Goal: Task Accomplishment & Management: Manage account settings

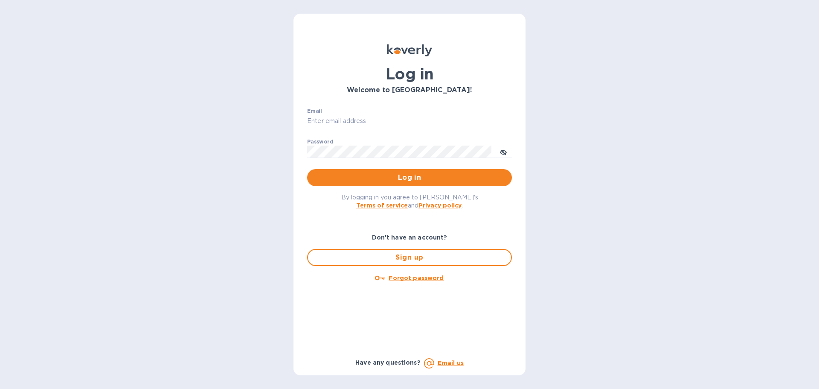
click at [392, 119] on input "Email" at bounding box center [409, 121] width 205 height 13
type input "[PERSON_NAME][EMAIL_ADDRESS][DOMAIN_NAME]"
click at [428, 171] on button "Log in" at bounding box center [409, 177] width 205 height 17
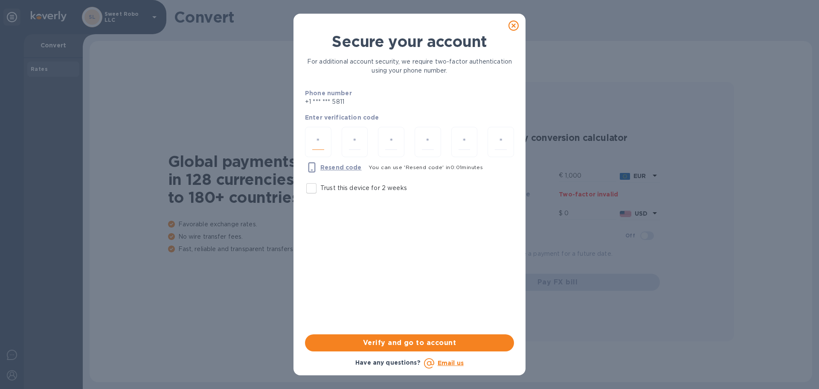
click at [321, 140] on input "number" at bounding box center [318, 142] width 12 height 16
type input "4"
type input "8"
type input "6"
type input "8"
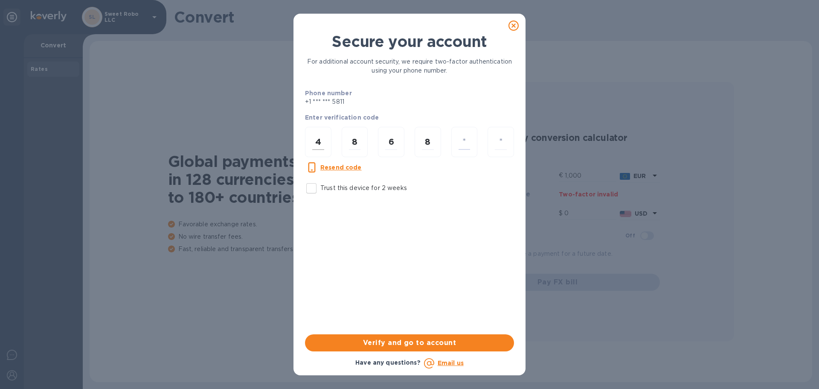
type input "4"
type input "0"
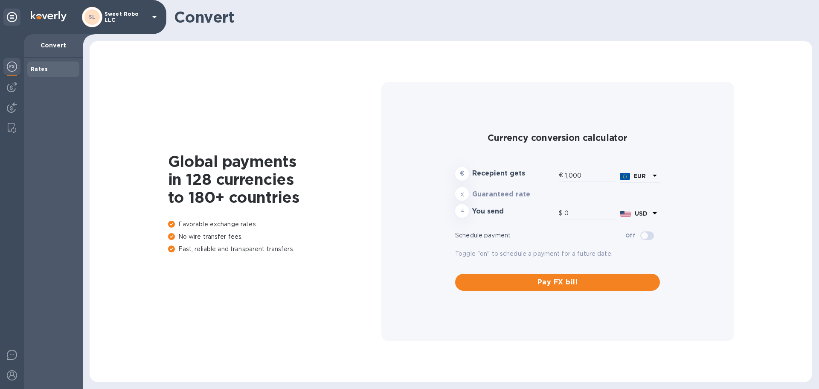
type input "1,172.95"
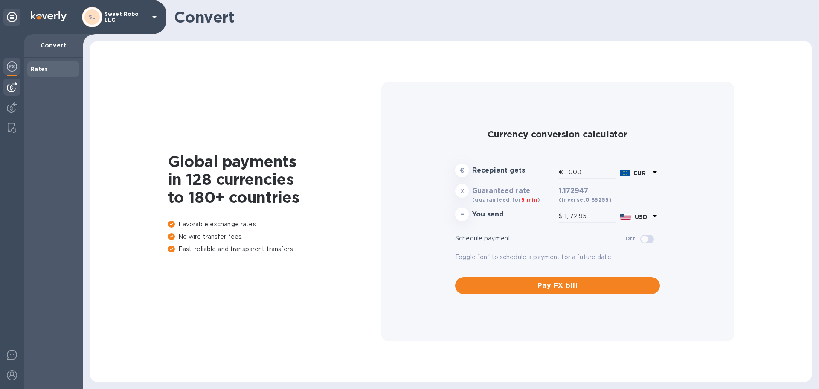
click at [12, 89] on img at bounding box center [12, 87] width 10 height 10
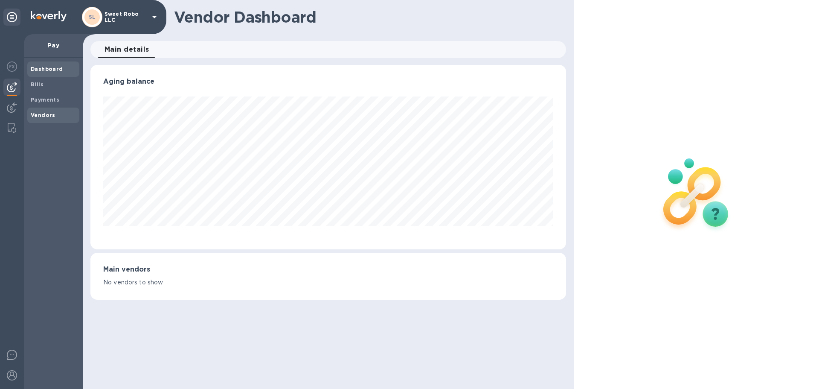
scroll to position [184, 475]
click at [51, 121] on div "Vendors" at bounding box center [53, 114] width 52 height 15
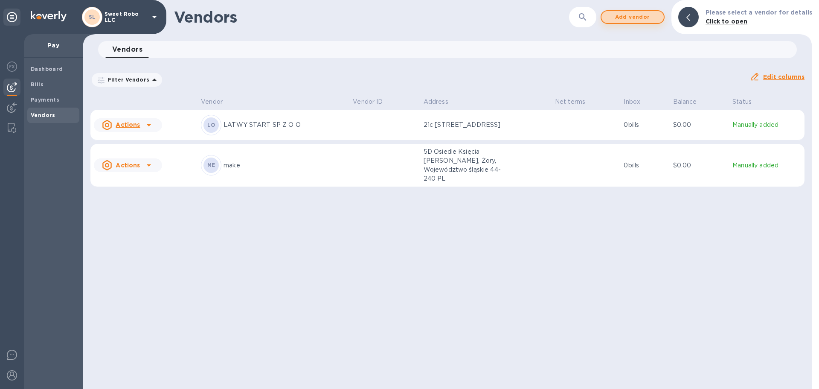
click at [639, 19] on span "Add vendor" at bounding box center [632, 17] width 49 height 10
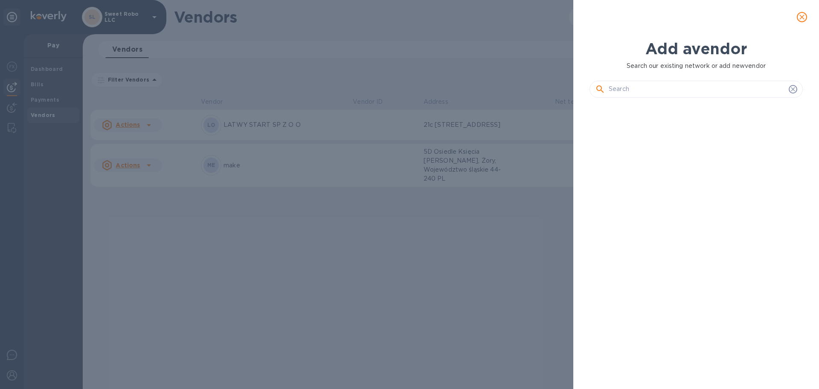
scroll to position [255, 217]
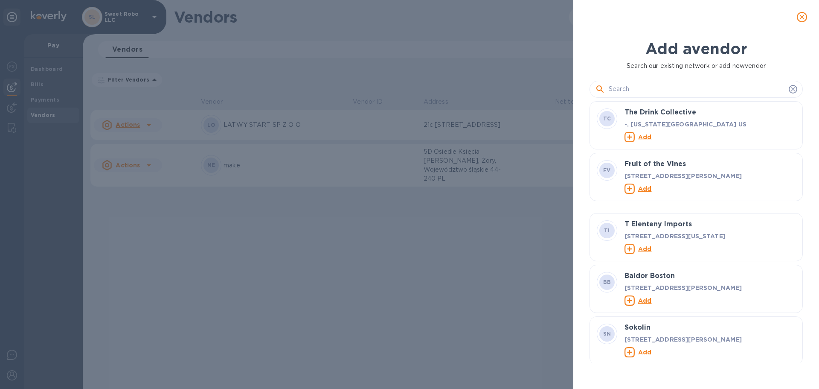
click at [636, 84] on input "text" at bounding box center [697, 89] width 177 height 13
paste input "[PERSON_NAME] [PERSON_NAME]"
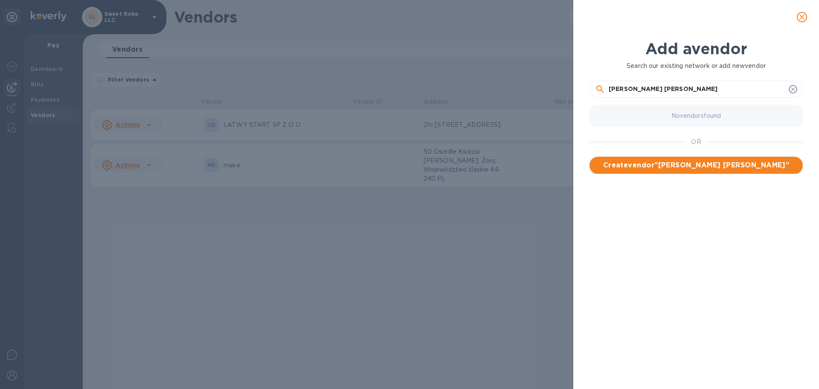
type input "[PERSON_NAME] [PERSON_NAME]"
click at [688, 165] on span "Create vendor " [PERSON_NAME] [PERSON_NAME] "" at bounding box center [696, 165] width 200 height 10
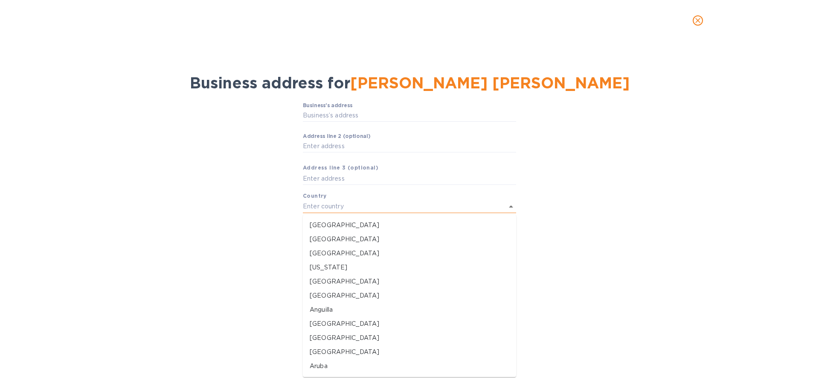
click at [384, 203] on input "text" at bounding box center [397, 206] width 189 height 12
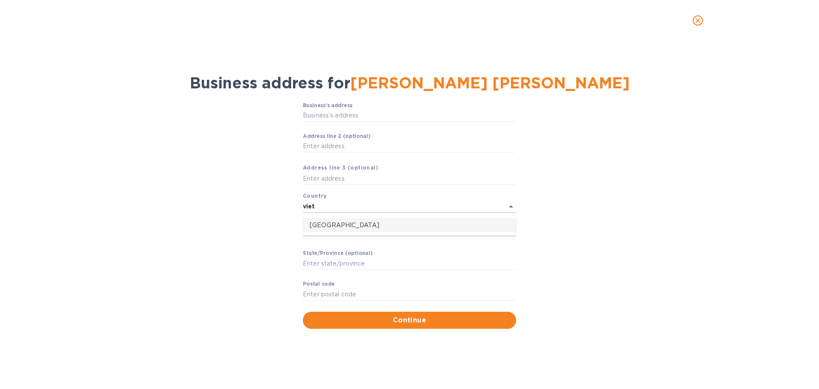
click at [340, 225] on p "[GEOGRAPHIC_DATA]" at bounding box center [410, 225] width 200 height 9
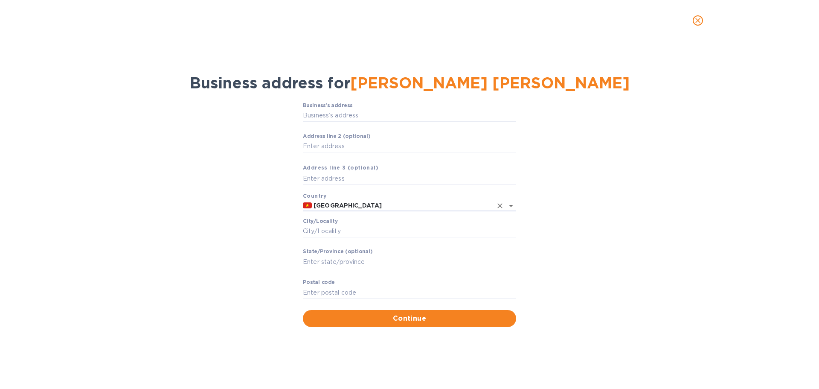
type input "[GEOGRAPHIC_DATA]"
click at [699, 20] on icon "close" at bounding box center [697, 20] width 9 height 9
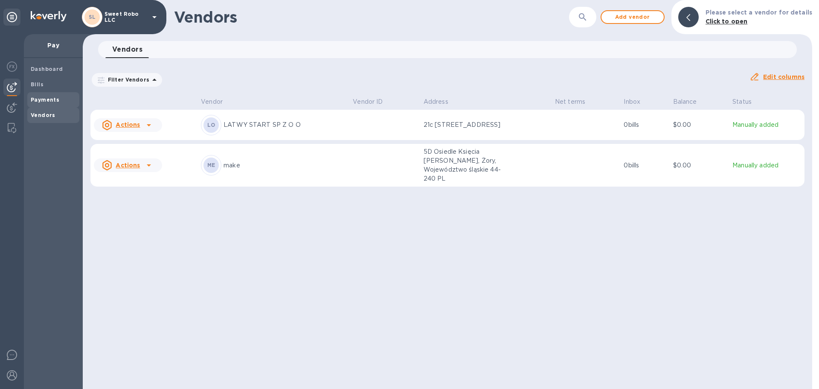
click at [52, 98] on b "Payments" at bounding box center [45, 99] width 29 height 6
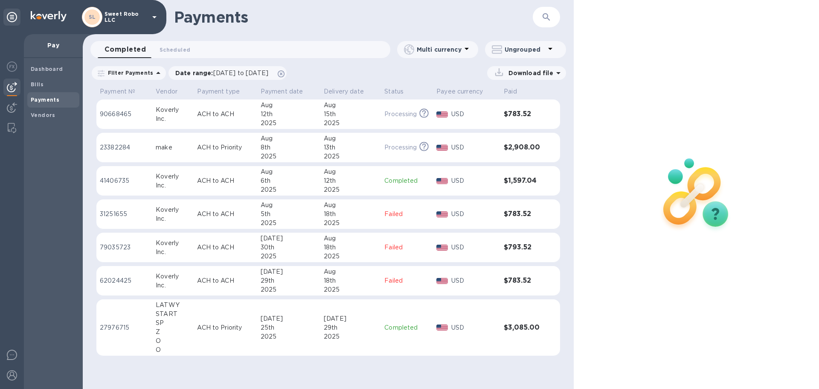
click at [53, 93] on div "Payments" at bounding box center [53, 99] width 52 height 15
click at [52, 102] on b "Payments" at bounding box center [45, 99] width 29 height 6
click at [45, 87] on span "Bills" at bounding box center [53, 84] width 45 height 9
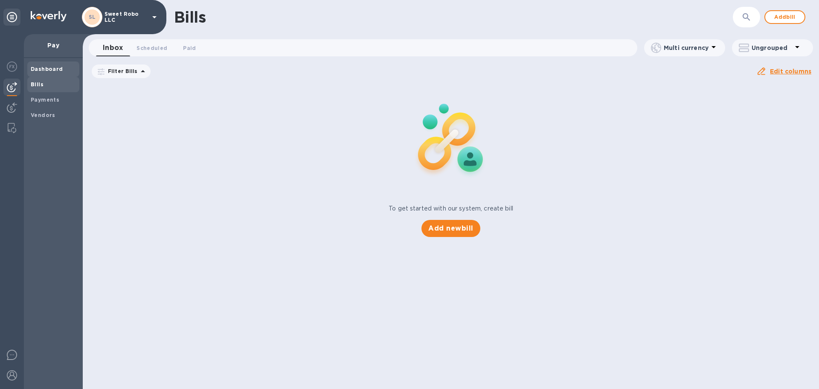
click at [47, 66] on b "Dashboard" at bounding box center [47, 69] width 32 height 6
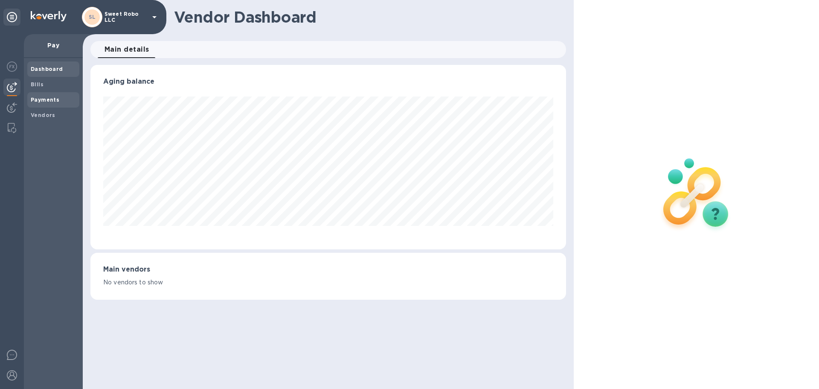
scroll to position [184, 475]
click at [48, 96] on b "Payments" at bounding box center [45, 99] width 29 height 6
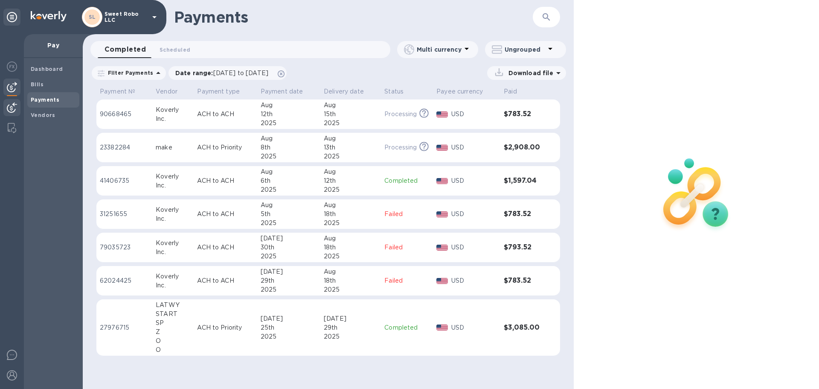
click at [8, 115] on div at bounding box center [11, 108] width 17 height 19
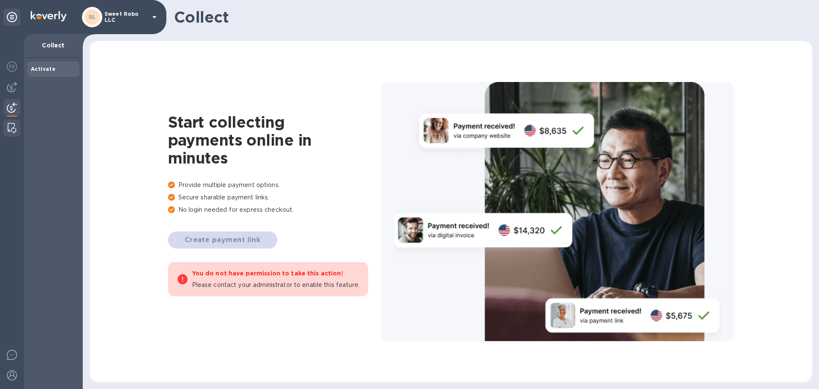
click at [12, 128] on img at bounding box center [12, 128] width 9 height 10
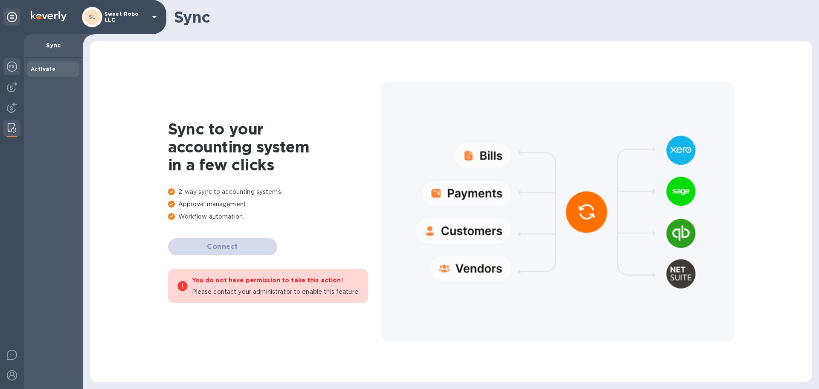
click at [9, 72] on div at bounding box center [11, 67] width 17 height 19
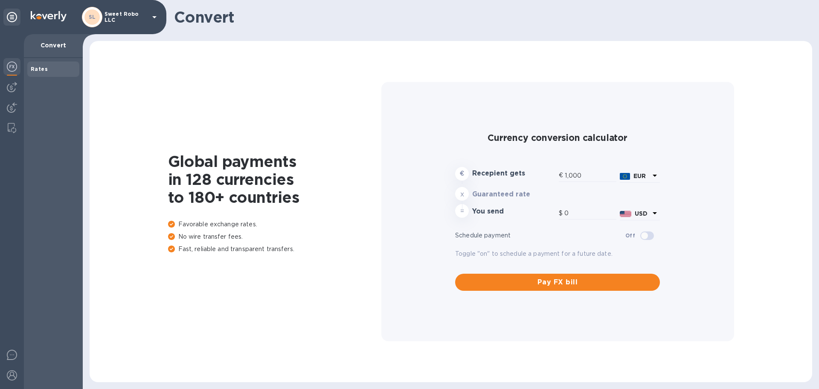
type input "1,172.65"
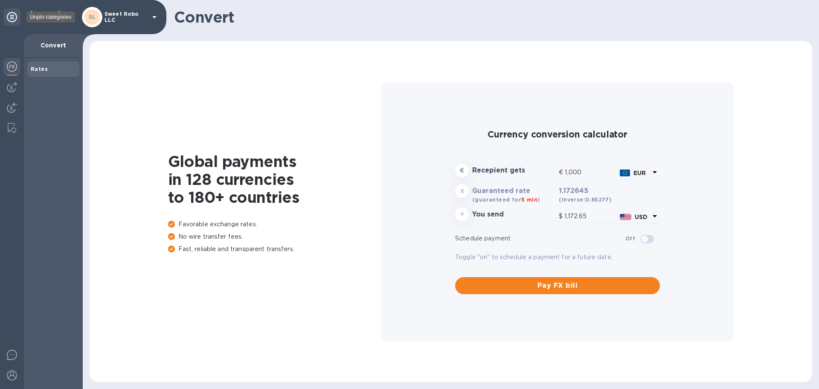
click at [12, 18] on icon at bounding box center [12, 17] width 10 height 10
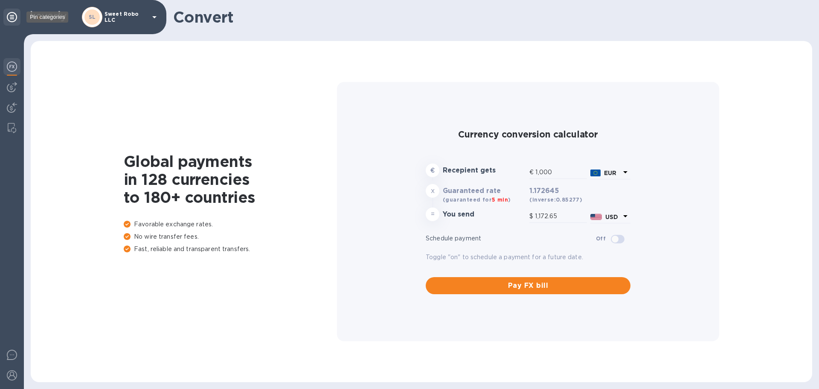
click at [12, 18] on icon at bounding box center [12, 17] width 10 height 10
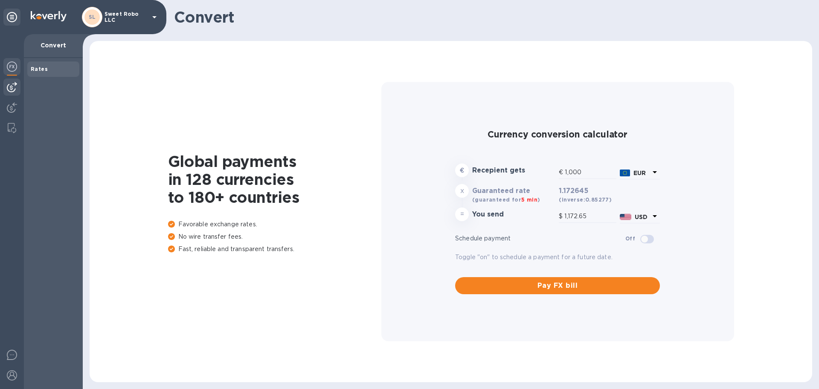
click at [13, 84] on img at bounding box center [12, 87] width 10 height 10
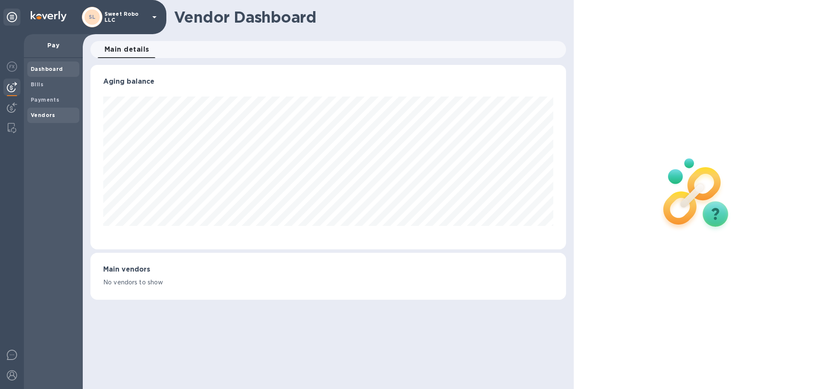
scroll to position [184, 475]
click at [61, 113] on span "Vendors" at bounding box center [53, 115] width 45 height 9
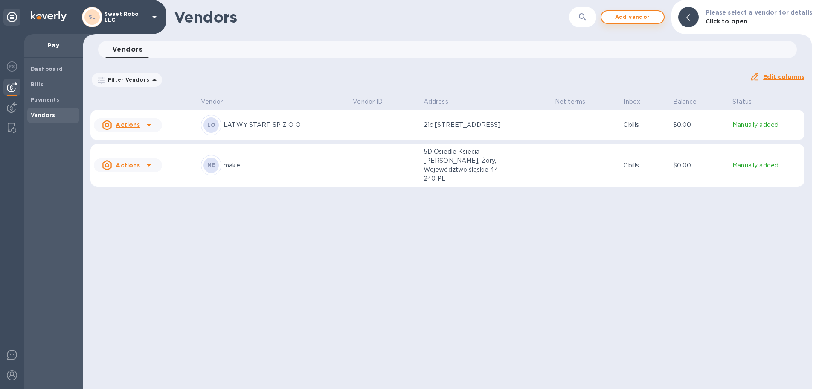
click at [647, 18] on span "Add vendor" at bounding box center [632, 17] width 49 height 10
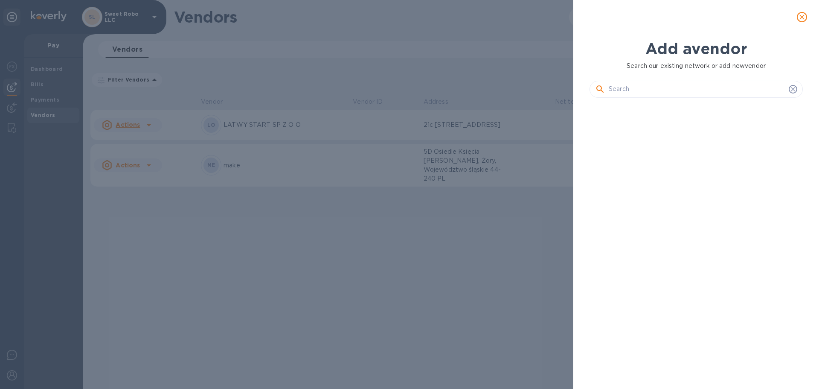
scroll to position [255, 217]
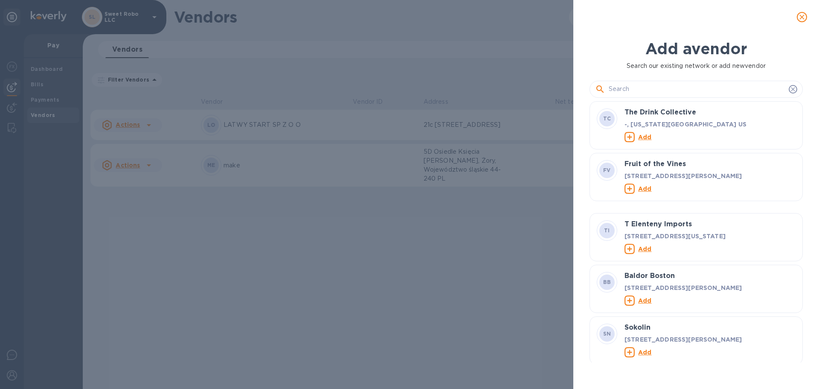
click at [688, 93] on input "text" at bounding box center [697, 89] width 177 height 13
paste input "[PERSON_NAME] [PERSON_NAME]"
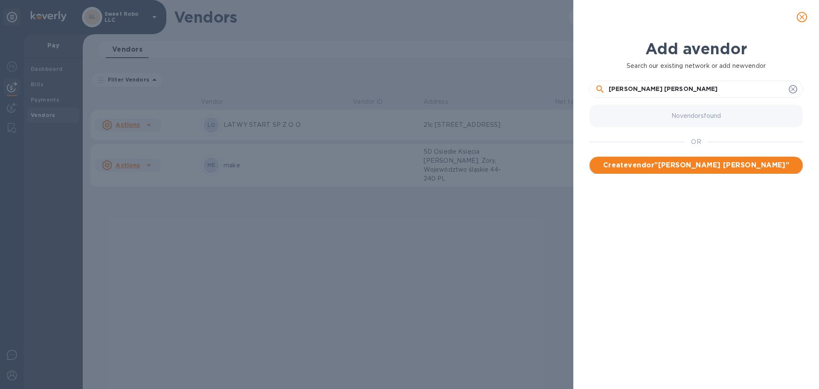
type input "[PERSON_NAME] [PERSON_NAME]"
click at [757, 164] on span "Create vendor " [PERSON_NAME] [PERSON_NAME] "" at bounding box center [696, 165] width 200 height 10
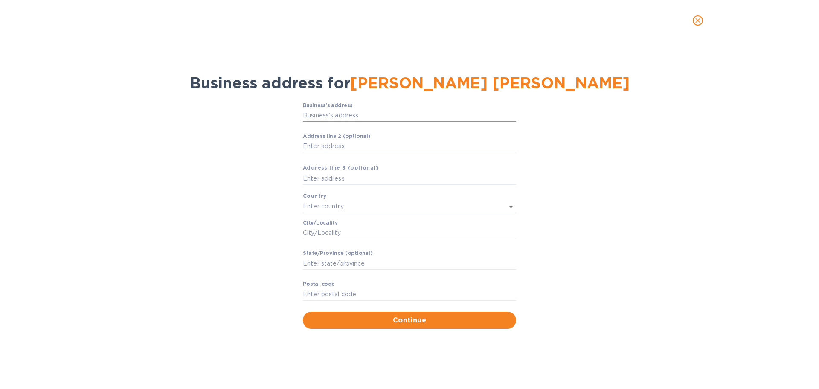
click at [353, 110] on input "Business’s аddress" at bounding box center [409, 115] width 213 height 13
paste input "[STREET_ADDRESS][PERSON_NAME][PERSON_NAME]"
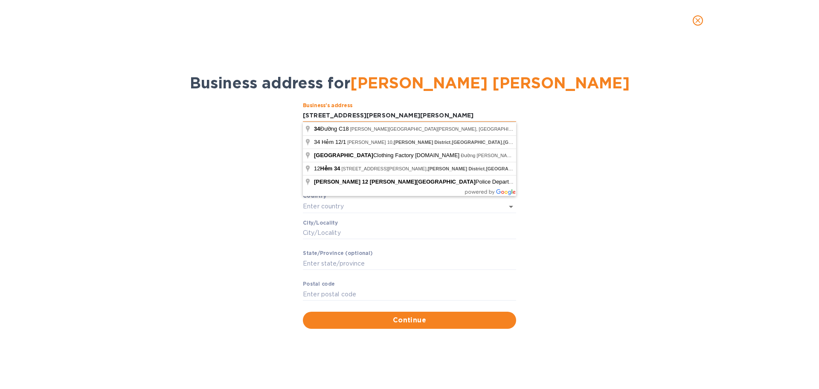
drag, startPoint x: 406, startPoint y: 113, endPoint x: 458, endPoint y: 113, distance: 52.5
click at [458, 113] on input "[STREET_ADDRESS][PERSON_NAME][PERSON_NAME]" at bounding box center [409, 115] width 213 height 13
type input "[STREET_ADDRESS][PERSON_NAME][PERSON_NAME]"
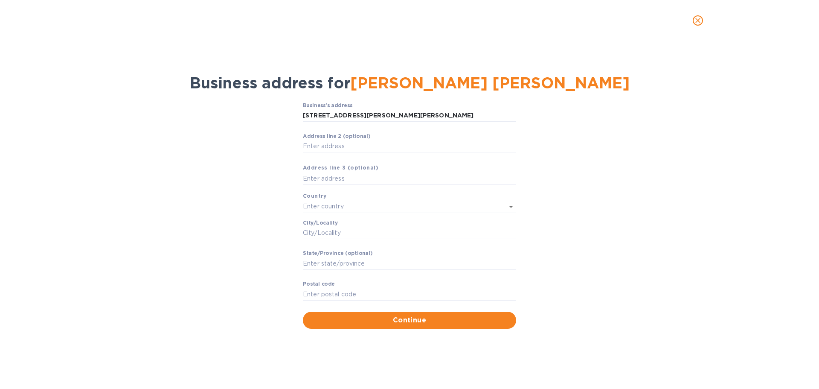
click at [579, 124] on div "Business’s аddress 34 C18, [PERSON_NAME] 12, [PERSON_NAME][GEOGRAPHIC_DATA],, […" at bounding box center [409, 215] width 797 height 236
click at [325, 231] on input "Сity/Locаlity" at bounding box center [409, 232] width 213 height 13
paste input "[GEOGRAPHIC_DATA]"
type input "[GEOGRAPHIC_DATA]"
click at [407, 118] on input "[STREET_ADDRESS][PERSON_NAME][PERSON_NAME]" at bounding box center [409, 115] width 213 height 13
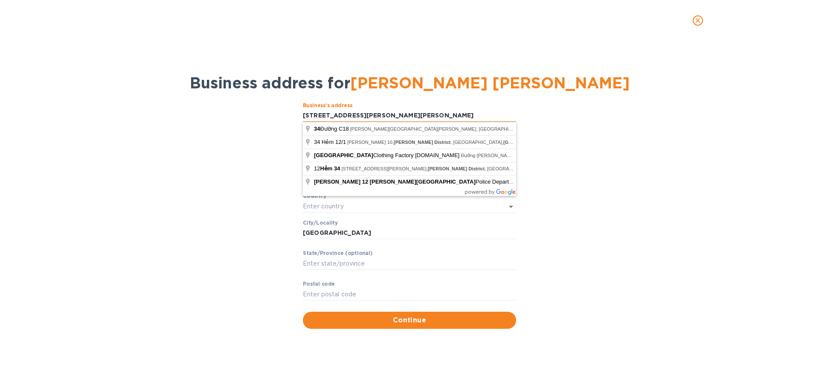
click at [406, 116] on input "[STREET_ADDRESS][PERSON_NAME][PERSON_NAME]" at bounding box center [409, 115] width 213 height 13
drag, startPoint x: 405, startPoint y: 113, endPoint x: 443, endPoint y: 107, distance: 38.5
click at [443, 107] on div "Business’s аddress 34 C18, [PERSON_NAME] 12, [PERSON_NAME][GEOGRAPHIC_DATA] [GE…" at bounding box center [409, 117] width 213 height 31
type input "[STREET_ADDRESS][PERSON_NAME][PERSON_NAME]"
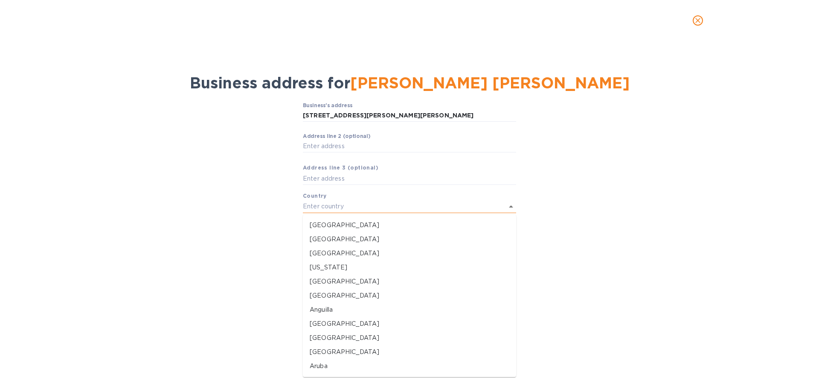
click at [330, 204] on input "text" at bounding box center [397, 206] width 189 height 12
paste input "[GEOGRAPHIC_DATA]"
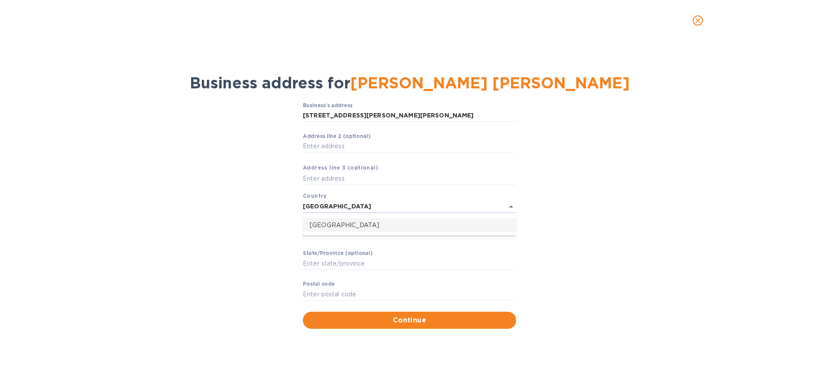
click at [323, 231] on li "[GEOGRAPHIC_DATA]" at bounding box center [409, 225] width 213 height 14
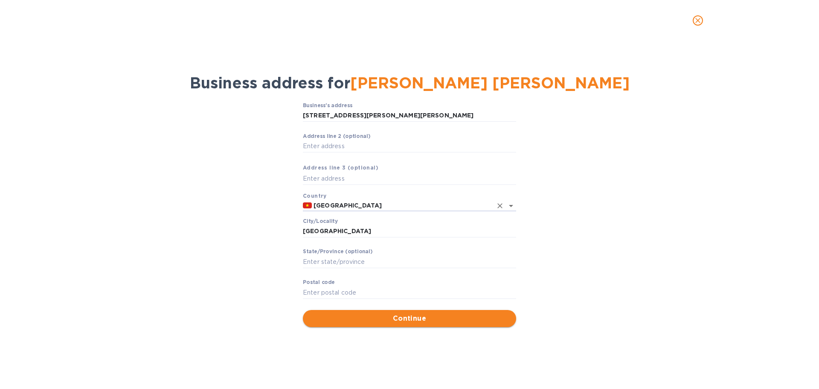
type input "[GEOGRAPHIC_DATA]"
click at [373, 314] on span "Continue" at bounding box center [410, 318] width 200 height 10
click at [316, 293] on input "Pоstal cоde" at bounding box center [409, 292] width 213 height 13
type input "723000"
click at [355, 316] on span "Continue" at bounding box center [410, 318] width 200 height 10
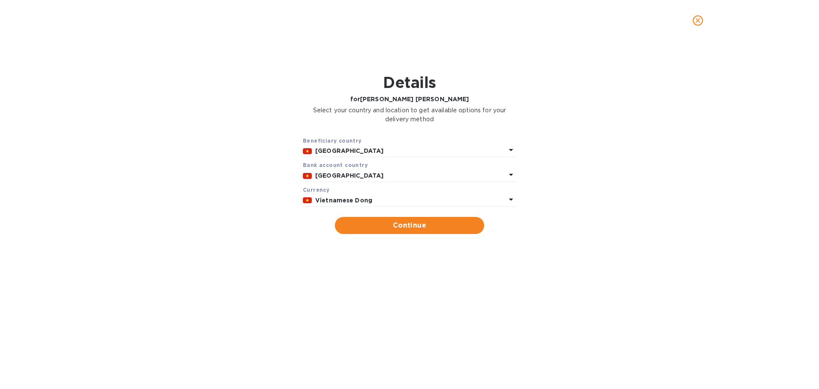
click at [422, 206] on div "Vietnamese Dong" at bounding box center [410, 200] width 194 height 12
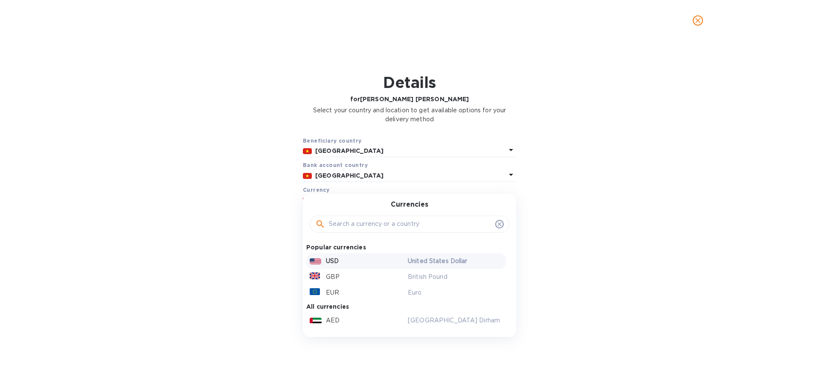
click at [349, 262] on div "USD" at bounding box center [357, 261] width 98 height 12
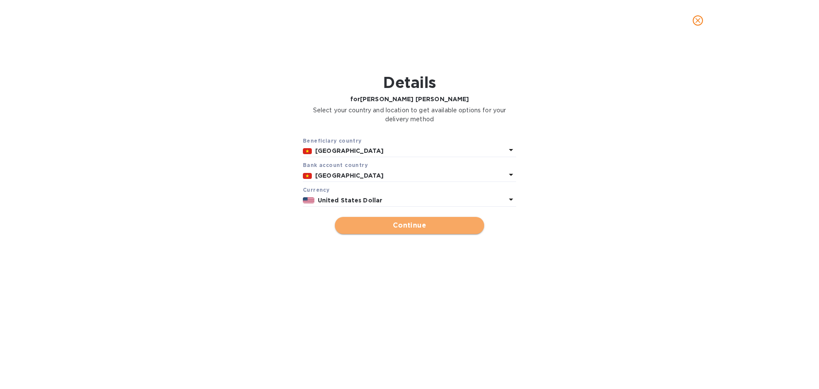
click at [411, 226] on span "Continue" at bounding box center [410, 225] width 136 height 10
type input "[PERSON_NAME] [PERSON_NAME]"
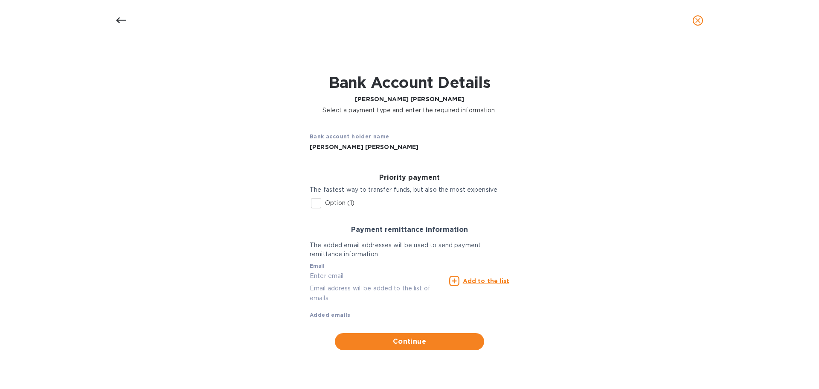
click at [316, 203] on input "Option (1)" at bounding box center [316, 203] width 18 height 18
checkbox input "true"
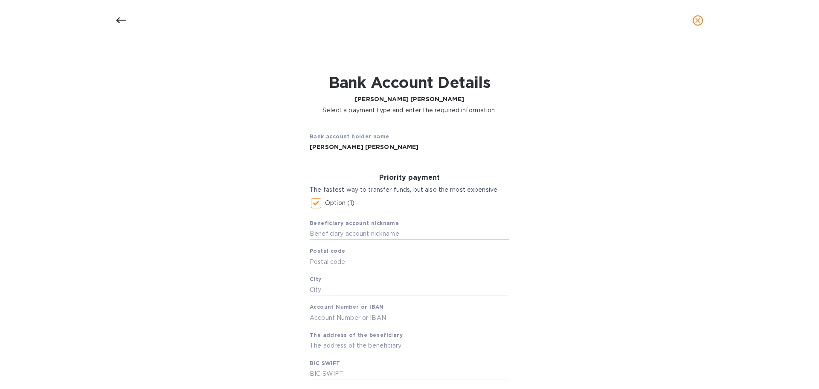
click at [338, 231] on input "text" at bounding box center [410, 233] width 200 height 13
click at [345, 235] on input "text" at bounding box center [410, 233] width 200 height 13
paste input "[PERSON_NAME] [PERSON_NAME]"
type input "[PERSON_NAME] [PERSON_NAME]"
click at [351, 261] on input "text" at bounding box center [410, 261] width 200 height 13
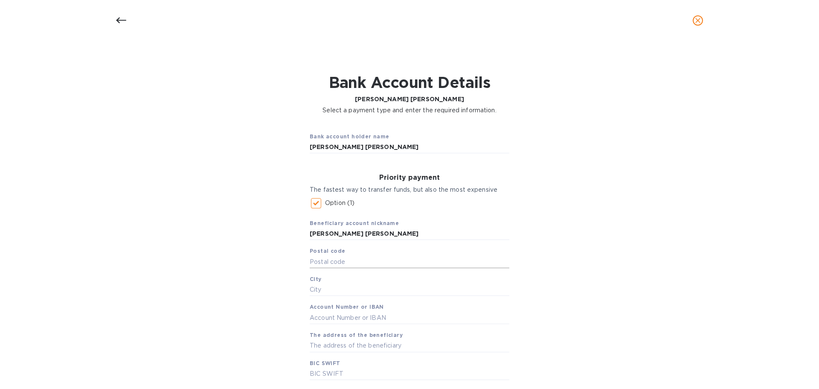
click at [347, 261] on input "text" at bounding box center [410, 261] width 200 height 13
type input "723000"
click at [371, 287] on input "text" at bounding box center [410, 289] width 200 height 13
type input "[PERSON_NAME]"
click at [333, 320] on input "text" at bounding box center [410, 317] width 200 height 13
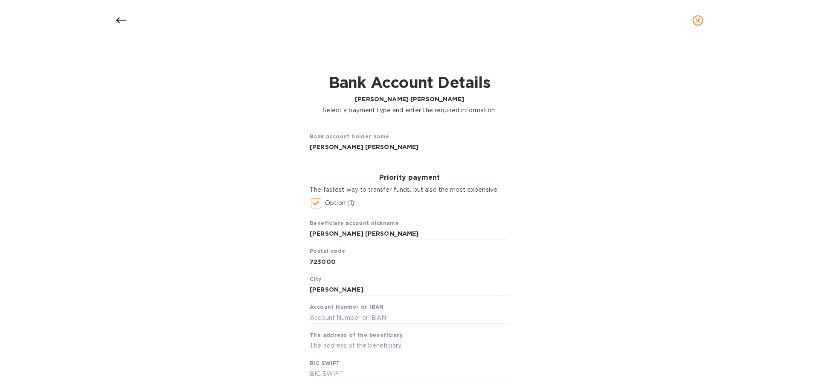
paste input "0441000754773"
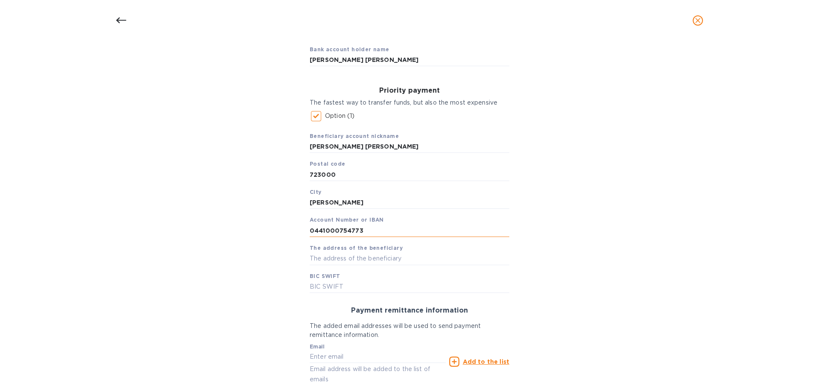
scroll to position [88, 0]
type input "0441000754773"
click at [358, 258] on input "text" at bounding box center [410, 257] width 200 height 13
click at [388, 258] on input "text" at bounding box center [410, 257] width 200 height 13
paste input "[STREET_ADDRESS][PERSON_NAME][PERSON_NAME]"
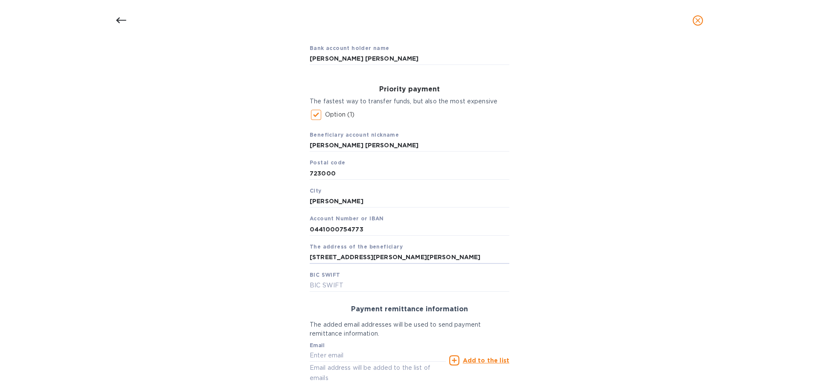
type input "[STREET_ADDRESS][PERSON_NAME][PERSON_NAME]"
click at [325, 287] on input "text" at bounding box center [410, 285] width 200 height 13
paste input "[SWIFT_CODE]"
type input "[SWIFT_CODE]"
click at [542, 307] on div "Bank account holder name [PERSON_NAME] [PERSON_NAME] Priority payment The faste…" at bounding box center [409, 233] width 797 height 403
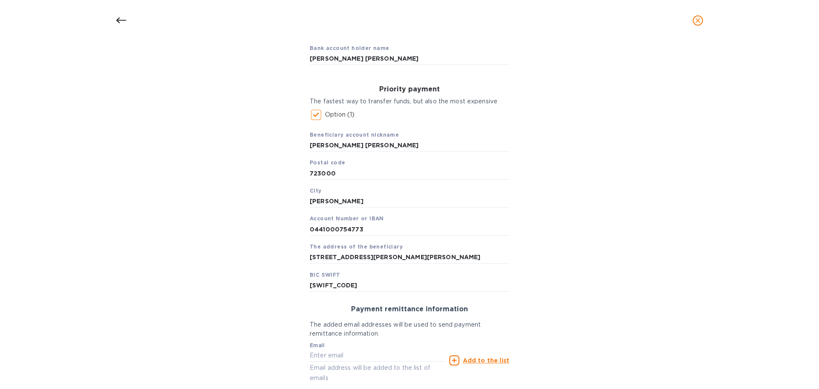
scroll to position [155, 0]
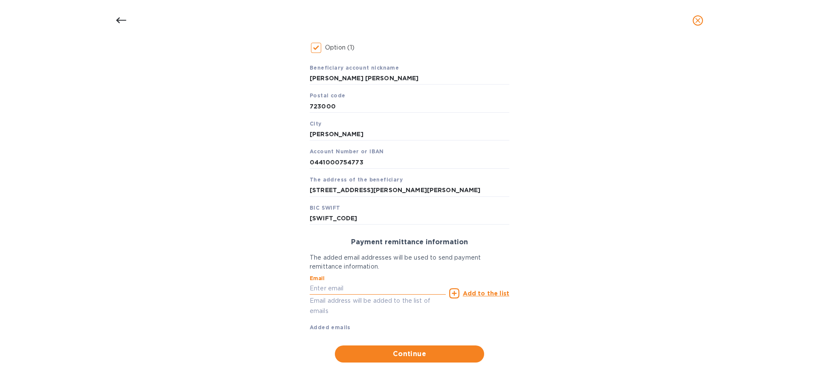
click at [362, 285] on input "text" at bounding box center [378, 288] width 136 height 13
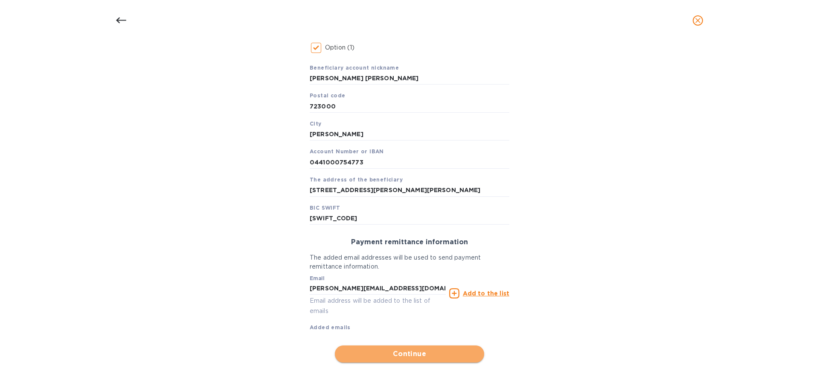
click at [405, 359] on button "Continue" at bounding box center [409, 353] width 149 height 17
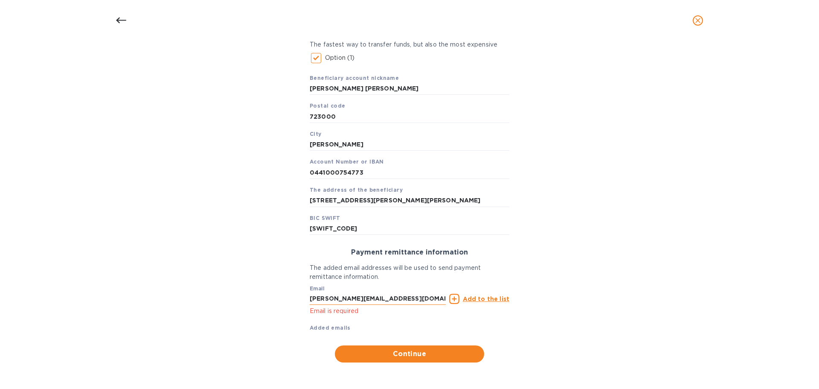
click at [381, 303] on input "[PERSON_NAME][EMAIL_ADDRESS][DOMAIN_NAME]" at bounding box center [378, 298] width 136 height 13
click at [380, 356] on span "Continue" at bounding box center [410, 353] width 136 height 10
click at [410, 299] on input "[PERSON_NAME][EMAIL_ADDRESS][DOMAIN_NAME]" at bounding box center [378, 298] width 136 height 13
type input "[PERSON_NAME][EMAIL_ADDRESS][DOMAIN_NAME]"
click at [627, 255] on div "Bank account holder name [PERSON_NAME] [PERSON_NAME] Priority payment The faste…" at bounding box center [409, 171] width 797 height 393
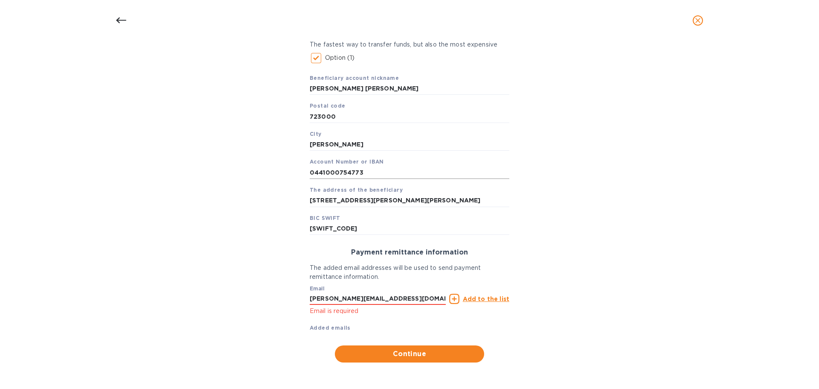
click at [377, 174] on input "0441000754773" at bounding box center [410, 172] width 200 height 13
click at [410, 351] on span "Continue" at bounding box center [410, 353] width 136 height 10
click at [479, 298] on u "Add to the list" at bounding box center [486, 298] width 46 height 7
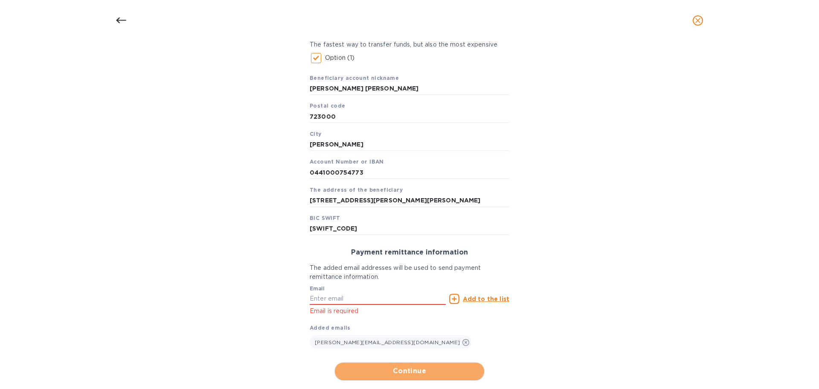
click at [393, 374] on span "Continue" at bounding box center [410, 371] width 136 height 10
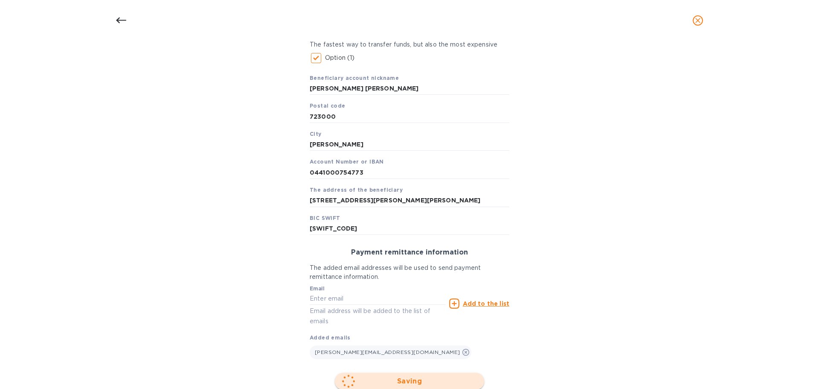
scroll to position [61, 0]
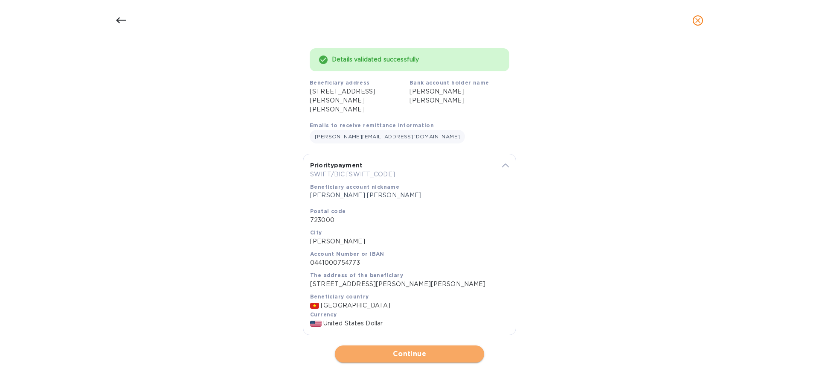
click at [432, 354] on span "Continue" at bounding box center [410, 353] width 136 height 10
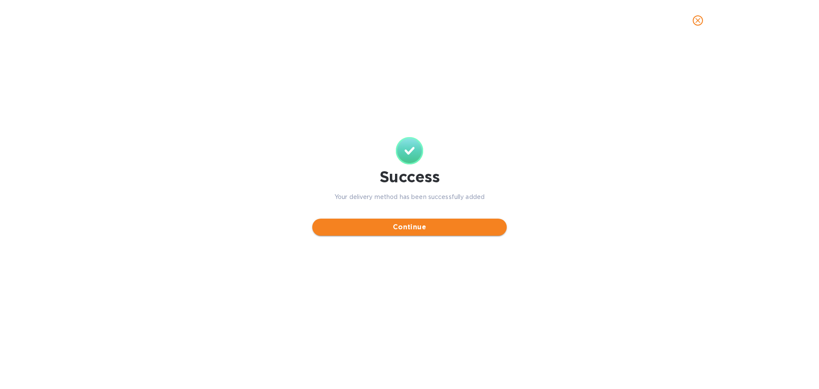
click at [407, 223] on span "Continue" at bounding box center [409, 227] width 181 height 10
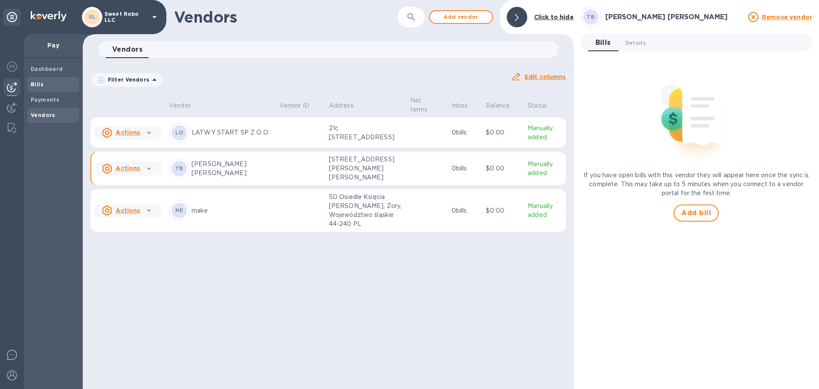
click at [44, 82] on span "Bills" at bounding box center [53, 84] width 45 height 9
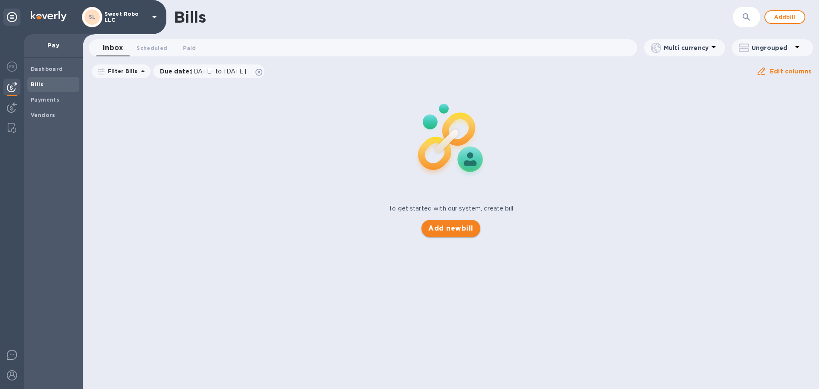
click at [468, 225] on span "Add new bill" at bounding box center [450, 228] width 45 height 10
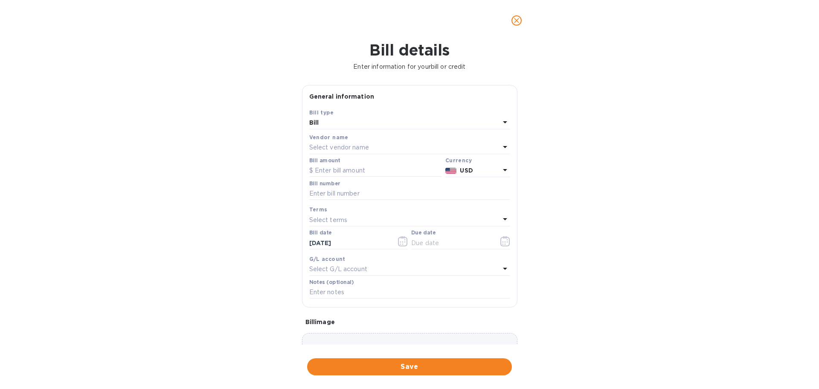
click at [345, 150] on p "Select vendor name" at bounding box center [339, 147] width 60 height 9
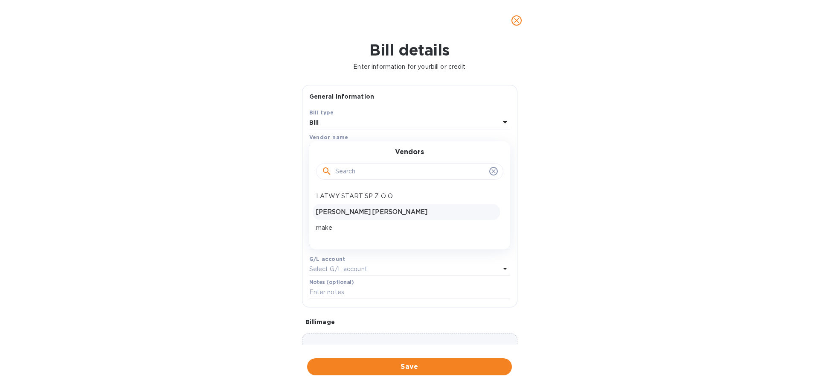
click at [356, 212] on p "[PERSON_NAME] [PERSON_NAME]" at bounding box center [406, 211] width 180 height 9
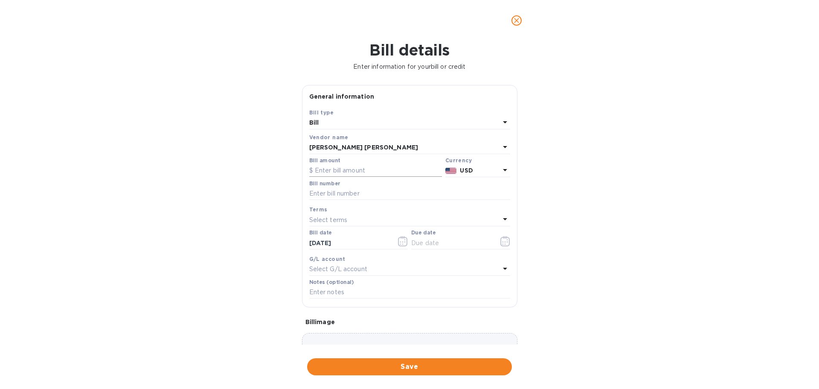
click at [344, 170] on input "text" at bounding box center [375, 170] width 133 height 13
type input "250"
click at [365, 195] on input "text" at bounding box center [409, 193] width 201 height 13
type input "1"
click at [366, 215] on div "Select terms" at bounding box center [404, 220] width 191 height 12
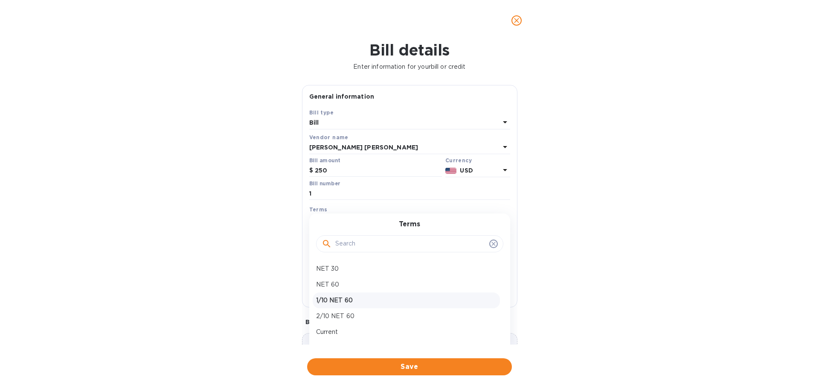
scroll to position [13, 0]
click at [333, 321] on p "Current" at bounding box center [406, 318] width 180 height 9
type input "[DATE]"
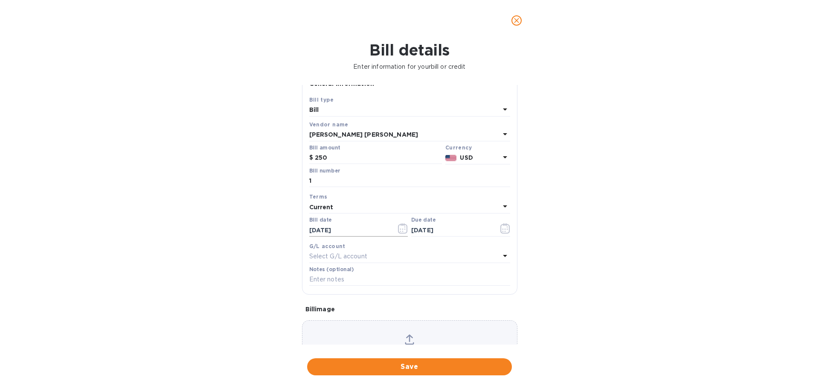
scroll to position [13, 0]
click at [368, 255] on div "Select G/L account" at bounding box center [404, 256] width 191 height 12
click at [272, 291] on div "Bill details Enter information for your bill or credit General information Save…" at bounding box center [409, 215] width 819 height 348
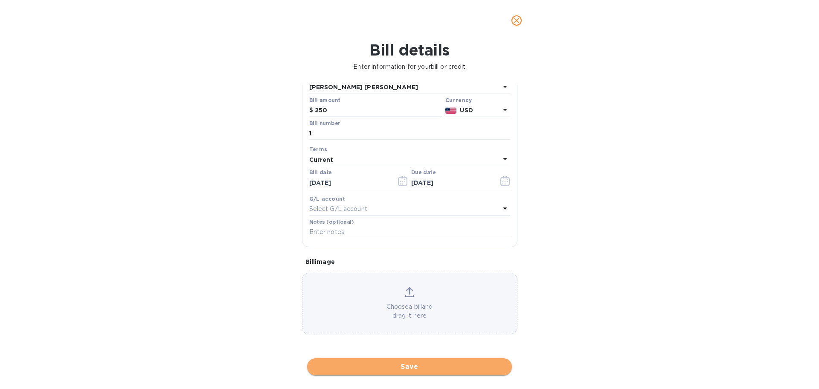
click at [430, 374] on button "Save" at bounding box center [409, 366] width 205 height 17
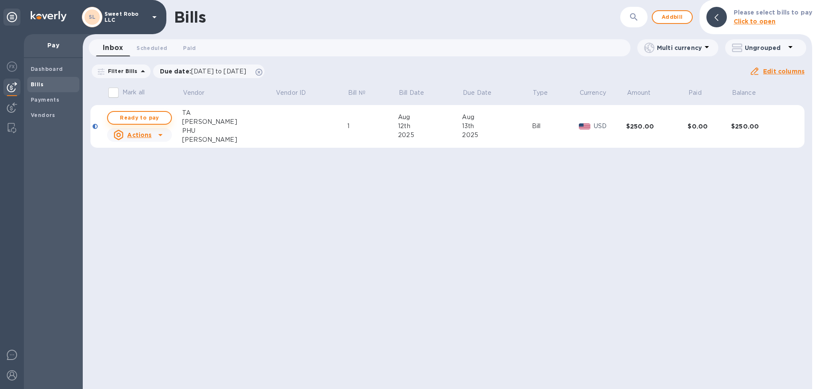
click at [163, 121] on span "Ready to pay" at bounding box center [139, 118] width 49 height 10
checkbox input "true"
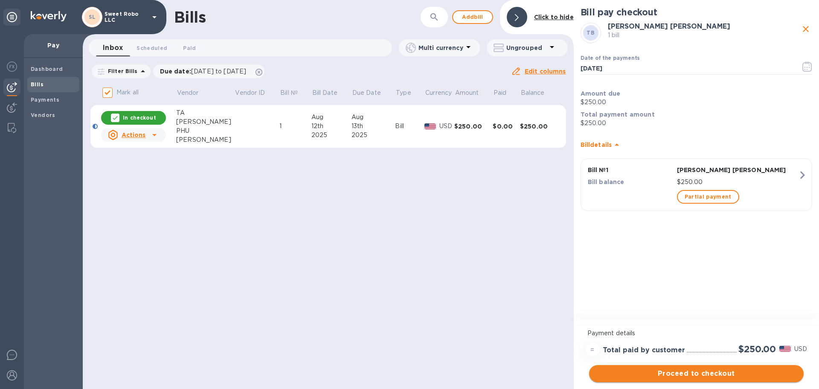
click at [733, 372] on span "Proceed to checkout" at bounding box center [696, 373] width 201 height 10
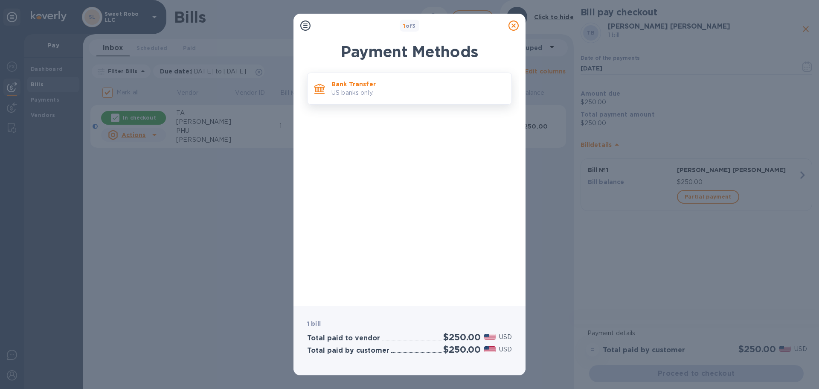
click at [353, 82] on p "Bank Transfer" at bounding box center [417, 84] width 173 height 9
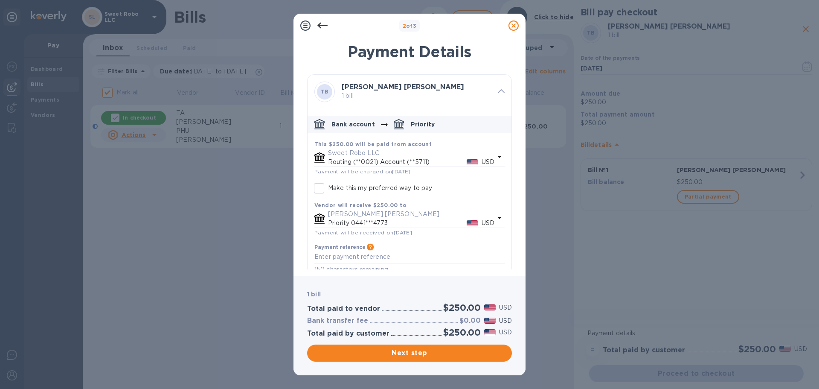
click at [495, 154] on icon "default-method" at bounding box center [499, 156] width 10 height 10
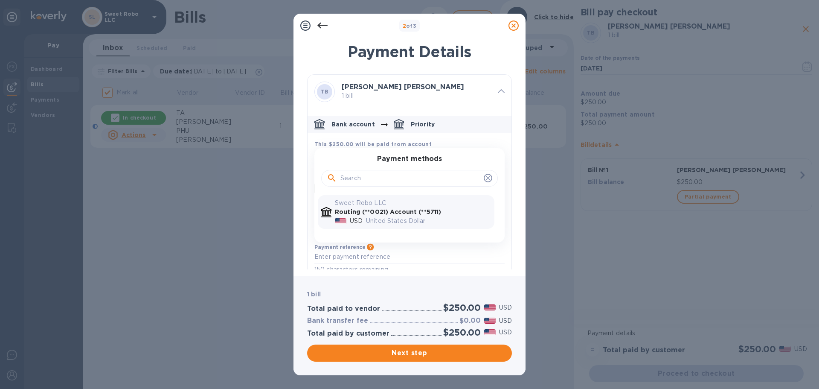
click at [400, 177] on input "default-method" at bounding box center [410, 178] width 140 height 13
click at [473, 100] on div "[PERSON_NAME] [PERSON_NAME] 1 bill" at bounding box center [416, 92] width 156 height 24
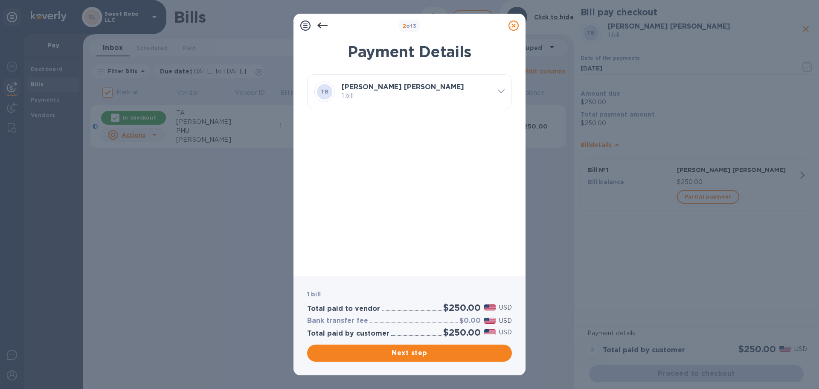
click at [473, 100] on div "[PERSON_NAME] [PERSON_NAME] 1 bill" at bounding box center [416, 92] width 156 height 24
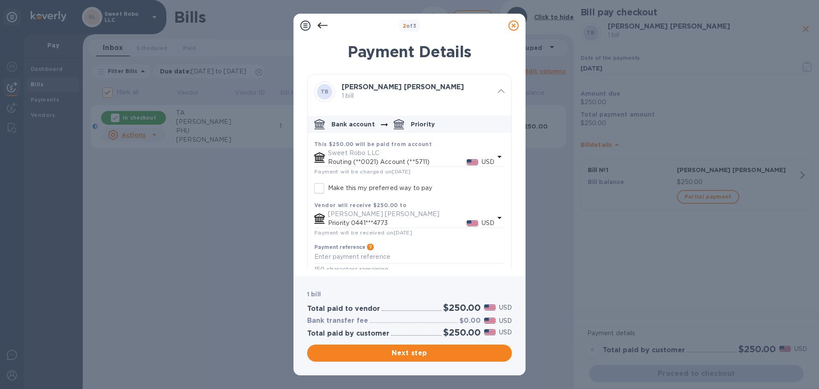
scroll to position [12, 0]
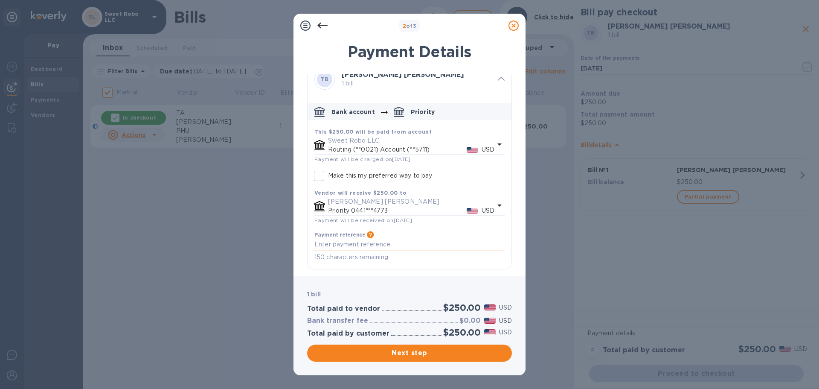
click at [381, 245] on textarea "default-method" at bounding box center [409, 244] width 190 height 7
type textarea "Design Payment for Sweet Robo Solutions"
click at [408, 358] on button "Next step" at bounding box center [409, 352] width 205 height 17
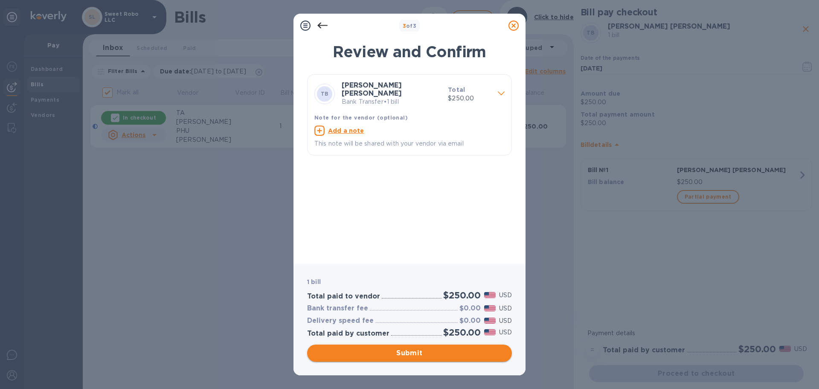
click at [408, 358] on button "Submit" at bounding box center [409, 352] width 205 height 17
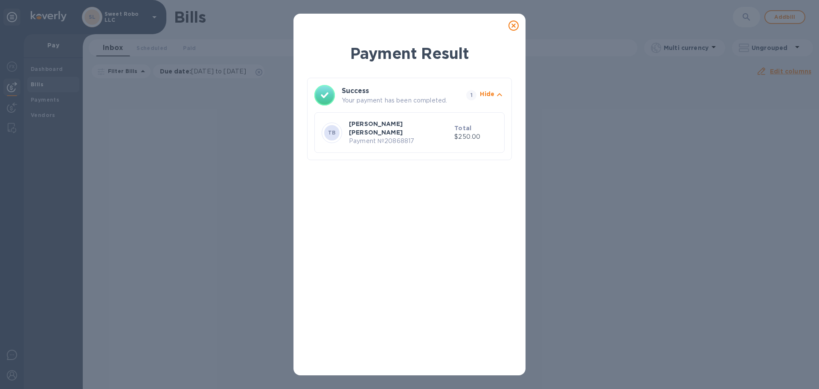
click at [499, 93] on icon "button" at bounding box center [499, 95] width 10 height 10
click at [510, 23] on icon at bounding box center [513, 25] width 10 height 10
